Goal: Navigation & Orientation: Understand site structure

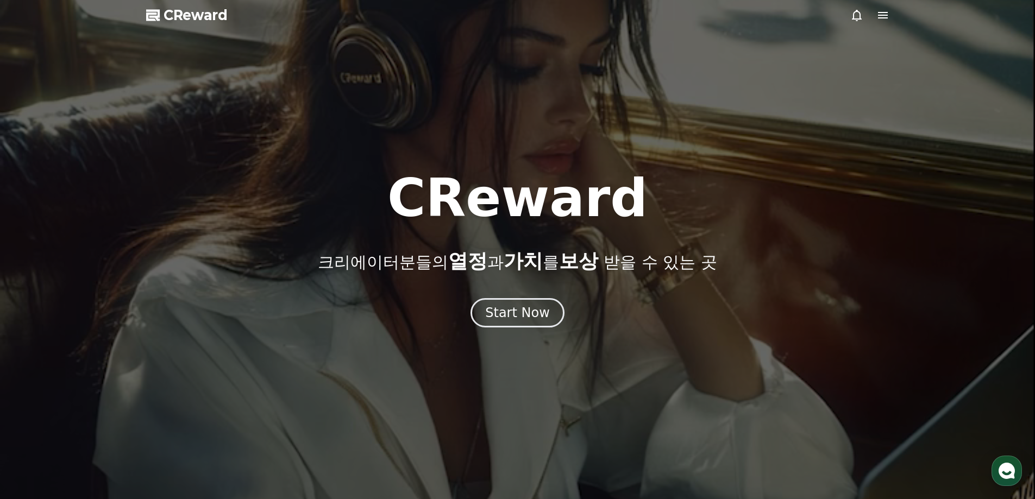
click at [503, 344] on div at bounding box center [517, 249] width 1035 height 499
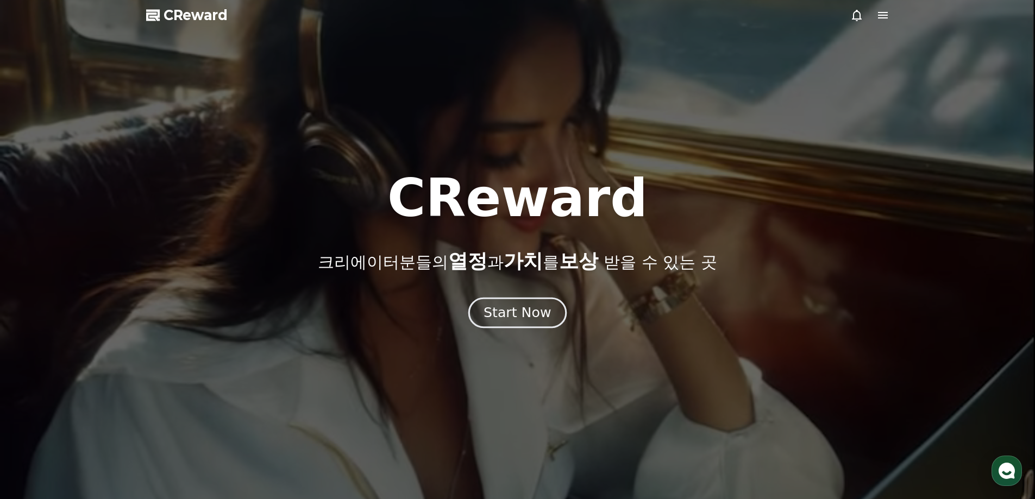
click at [496, 318] on div "Start Now" at bounding box center [517, 313] width 67 height 18
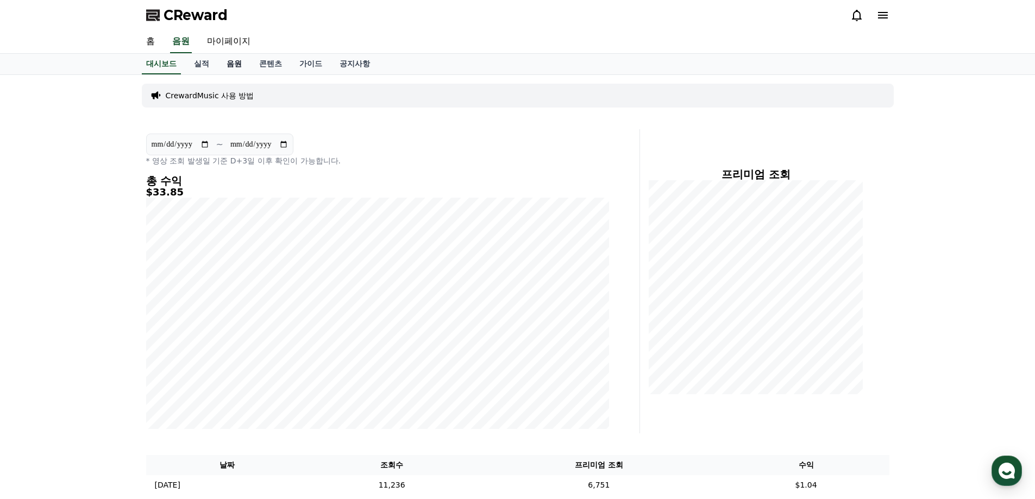
click at [227, 64] on link "음원" at bounding box center [234, 64] width 33 height 21
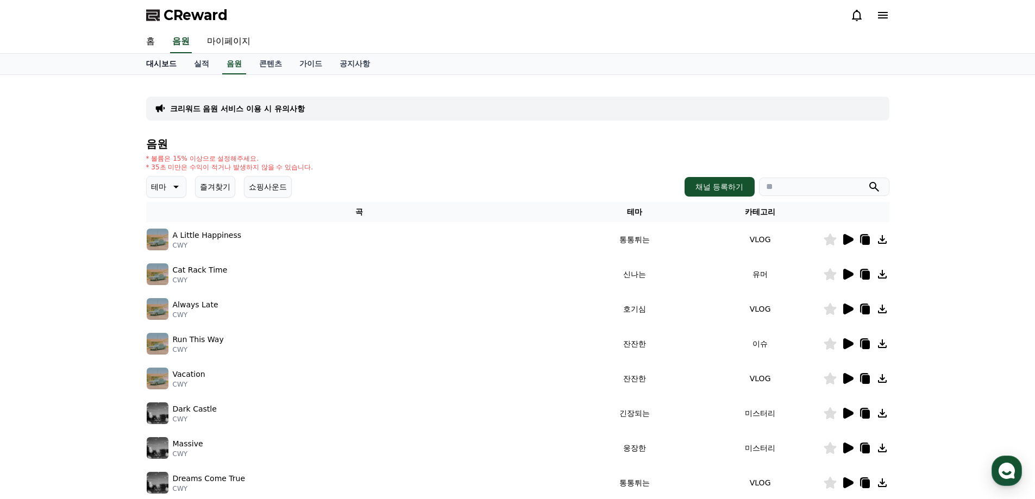
click at [150, 62] on link "대시보드" at bounding box center [161, 64] width 48 height 21
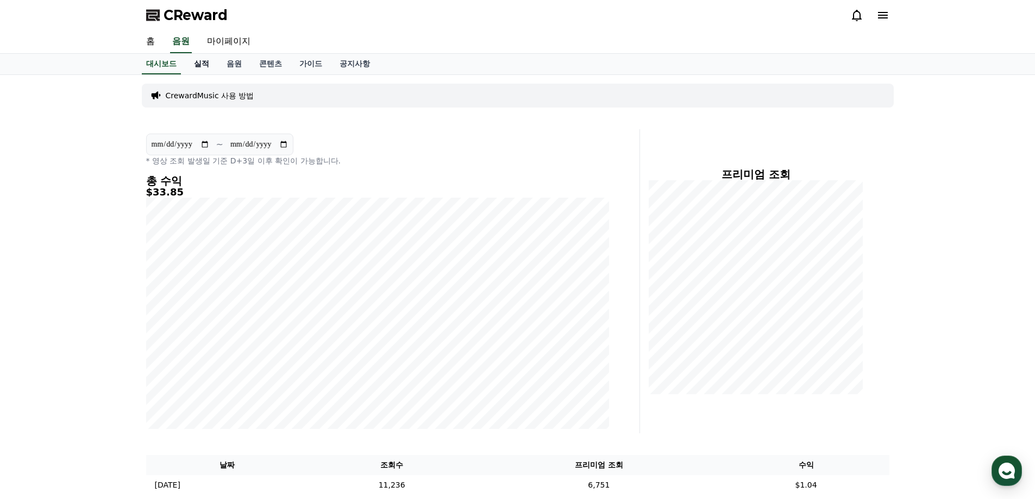
click at [197, 68] on link "실적" at bounding box center [201, 64] width 33 height 21
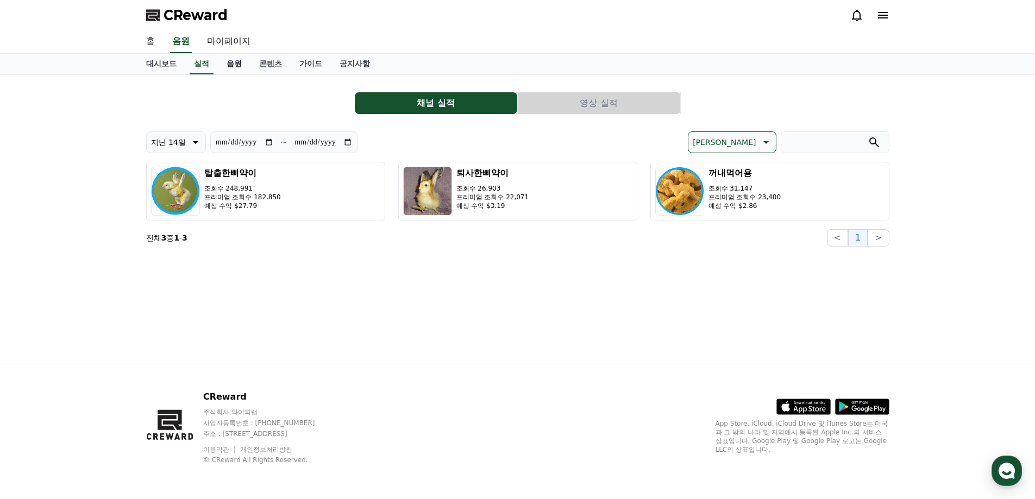
click at [242, 65] on link "음원" at bounding box center [234, 64] width 33 height 21
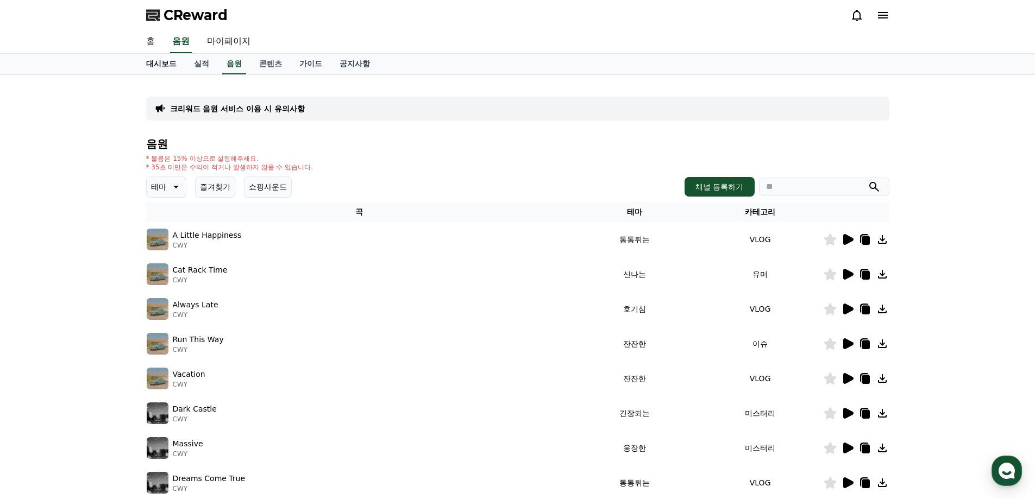
click at [147, 66] on link "대시보드" at bounding box center [161, 64] width 48 height 21
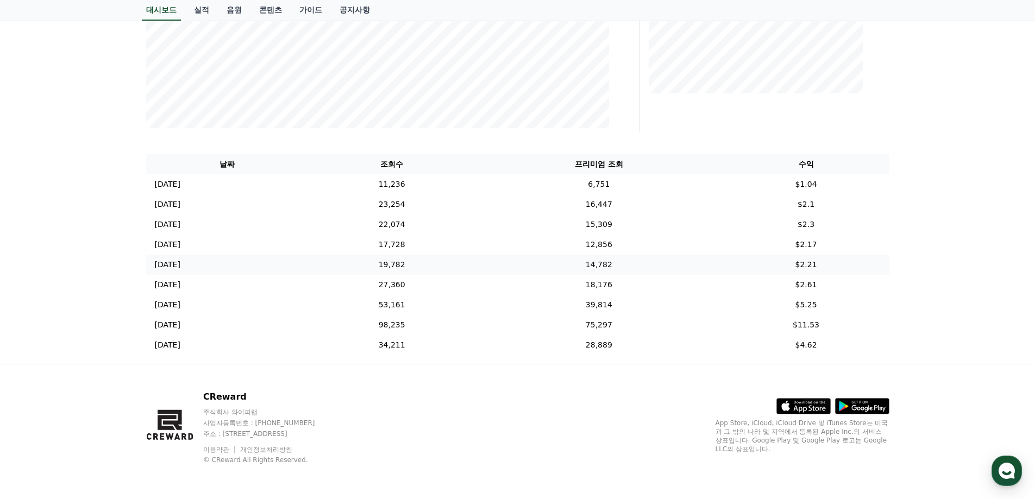
scroll to position [29, 0]
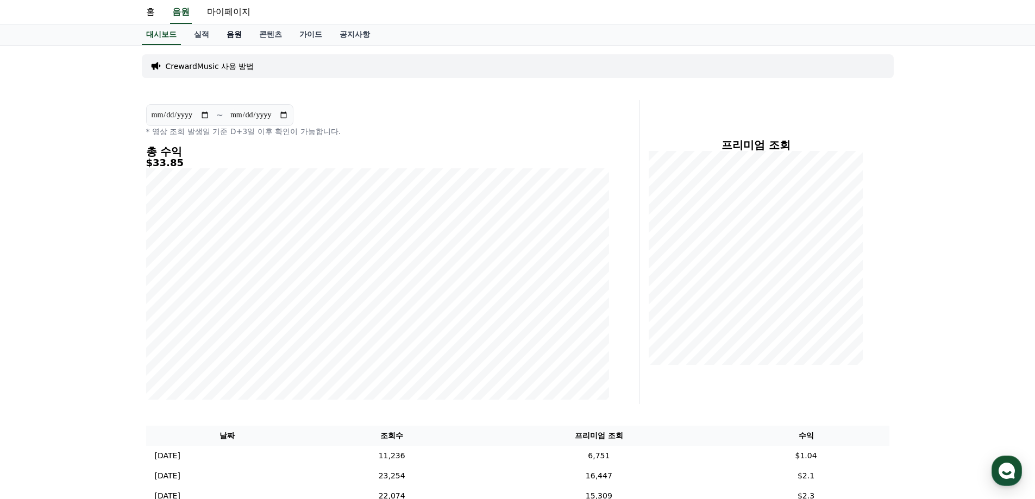
click at [231, 33] on link "음원" at bounding box center [234, 34] width 33 height 21
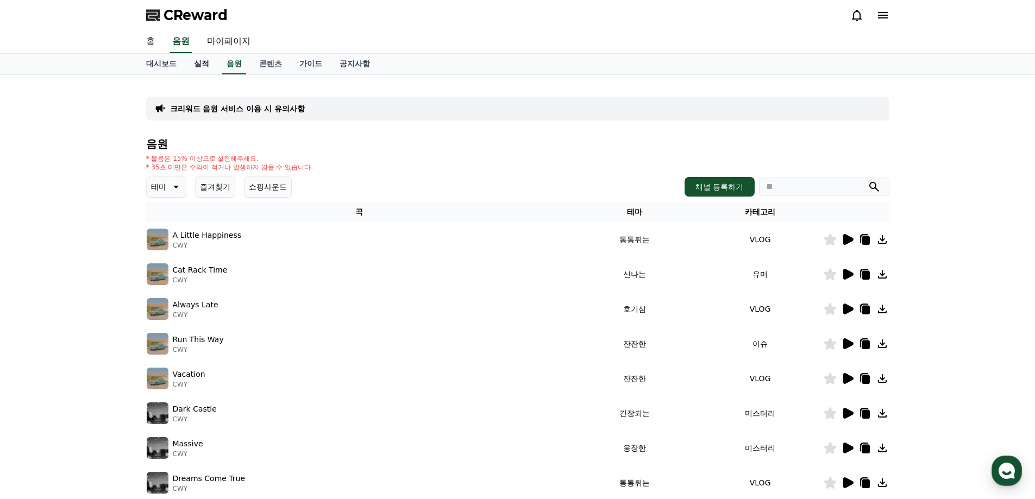
click at [194, 55] on link "실적" at bounding box center [201, 64] width 33 height 21
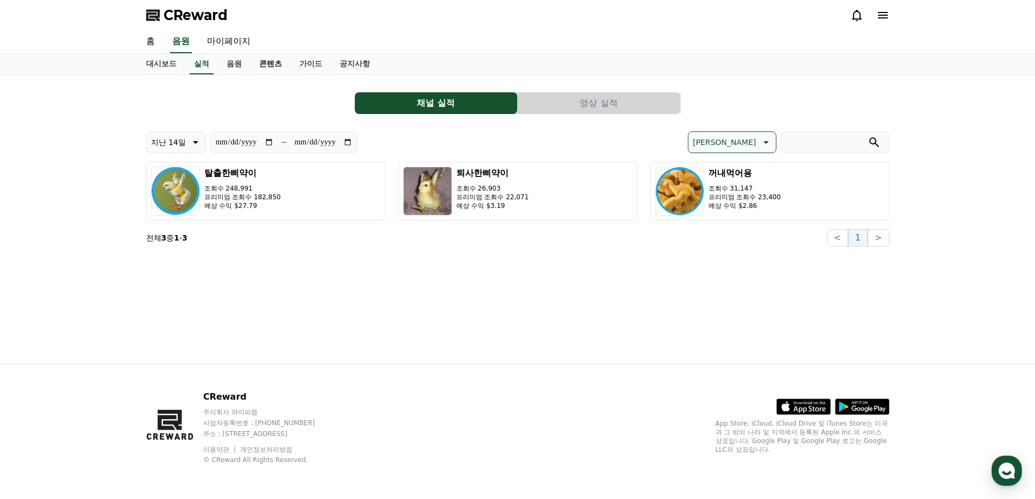
click at [266, 66] on link "콘텐츠" at bounding box center [270, 64] width 40 height 21
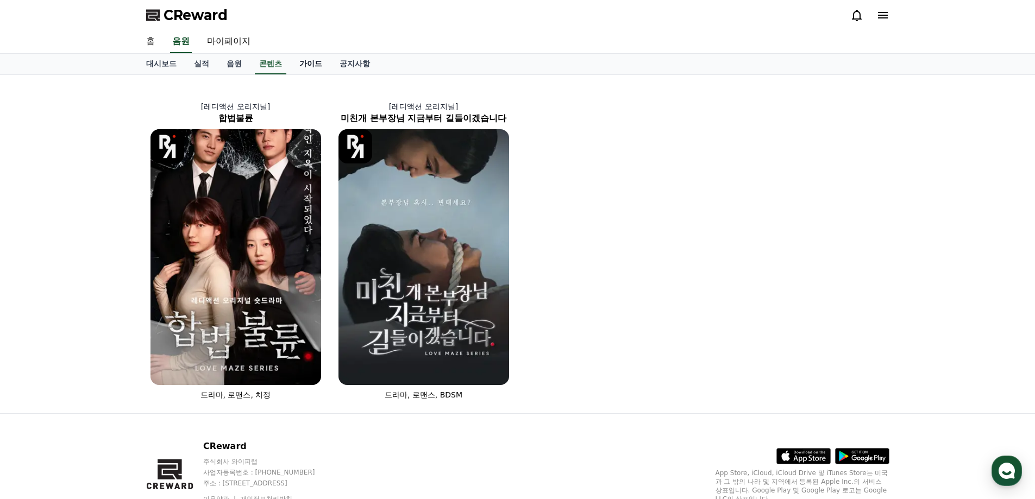
click at [312, 64] on link "가이드" at bounding box center [311, 64] width 40 height 21
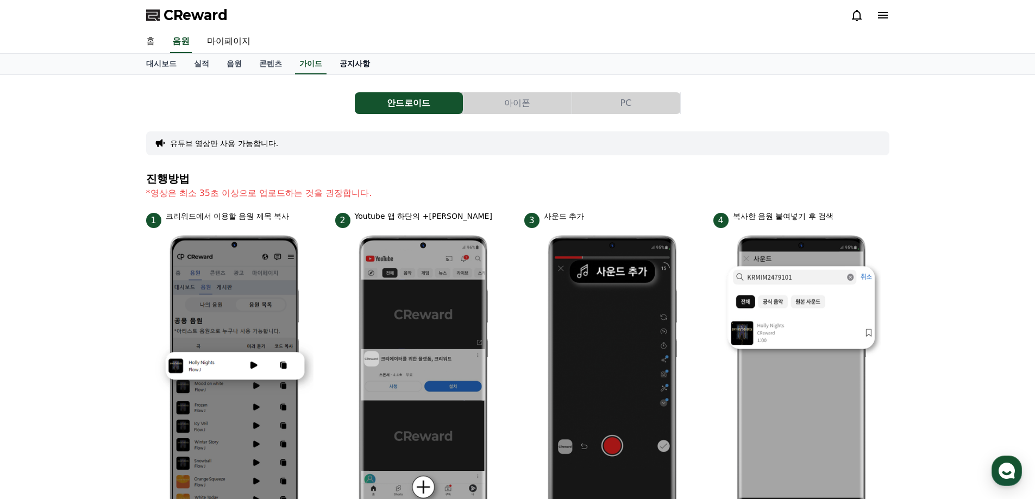
click at [363, 57] on link "공지사항" at bounding box center [355, 64] width 48 height 21
